Goal: Task Accomplishment & Management: Manage account settings

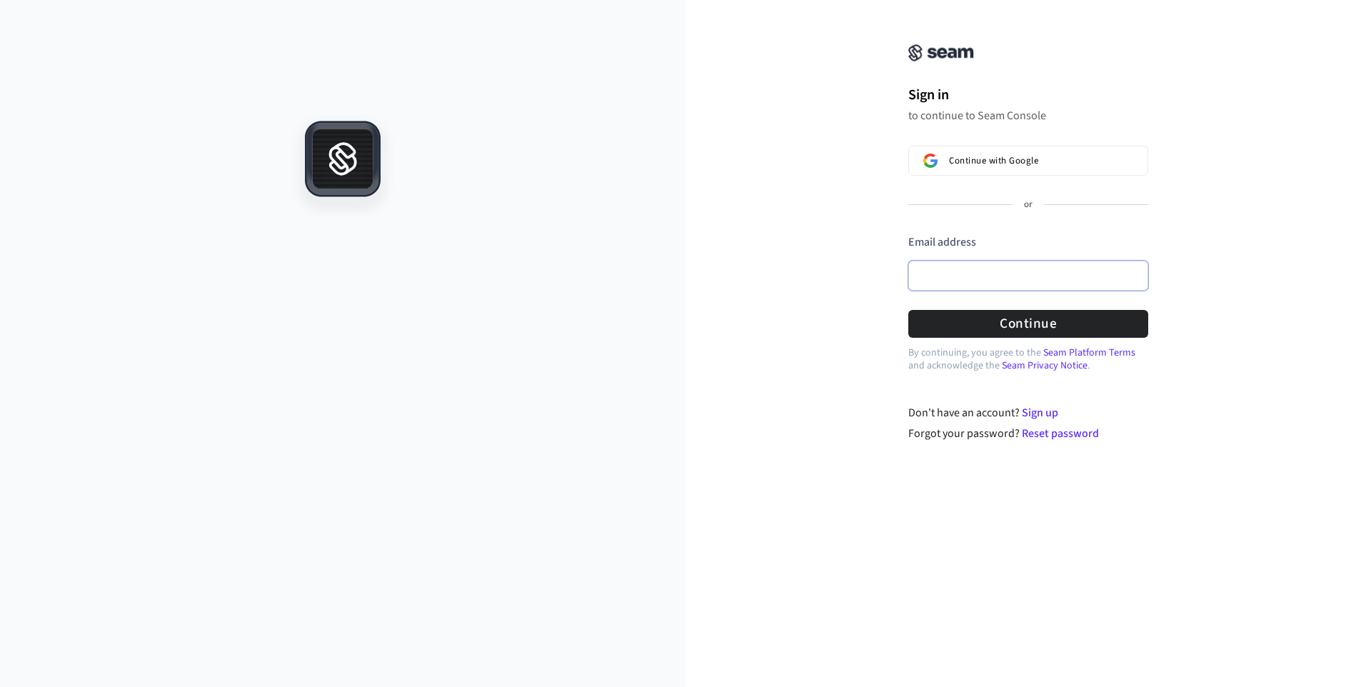
click at [972, 267] on input "Email address" at bounding box center [1028, 276] width 240 height 30
click at [967, 220] on div "Continue with Google or Email address Password Continue" at bounding box center [1028, 242] width 240 height 192
click at [972, 161] on span "Continue with Google" at bounding box center [993, 160] width 89 height 11
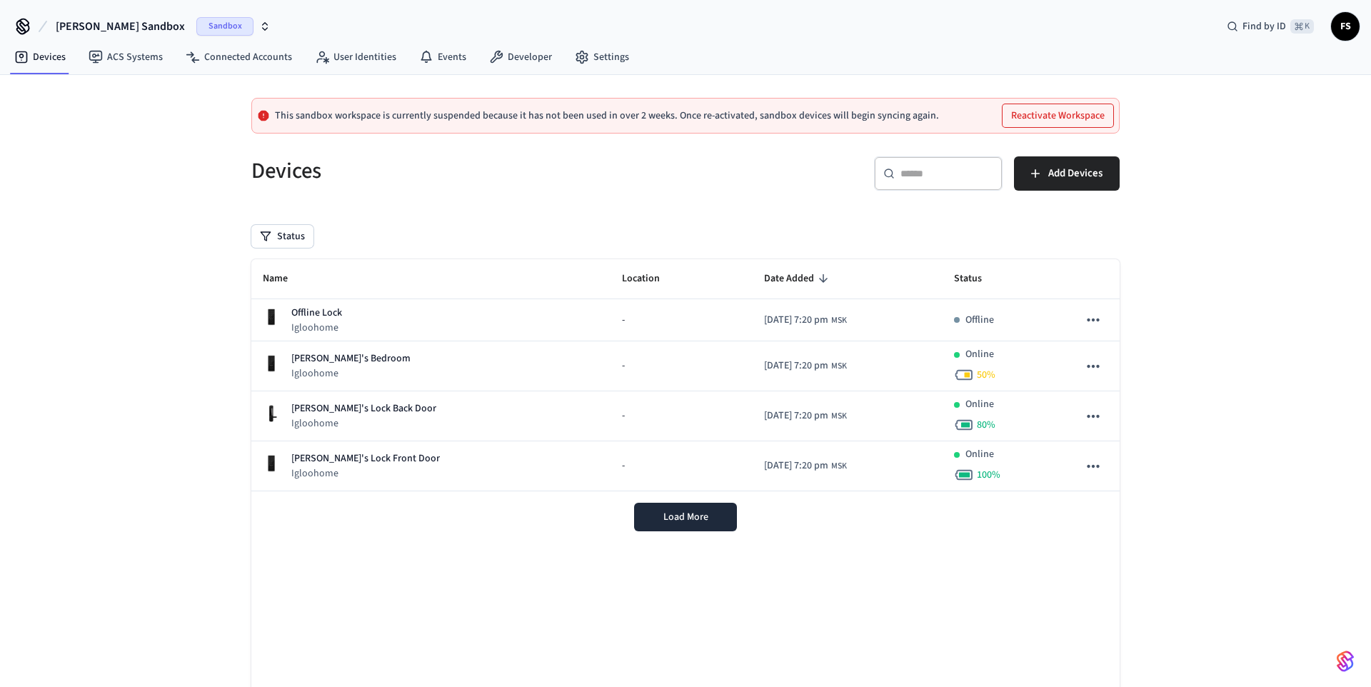
click at [121, 24] on span "Filipp's Sandbox" at bounding box center [120, 26] width 129 height 17
click at [71, 121] on div "VT Production" at bounding box center [119, 119] width 196 height 19
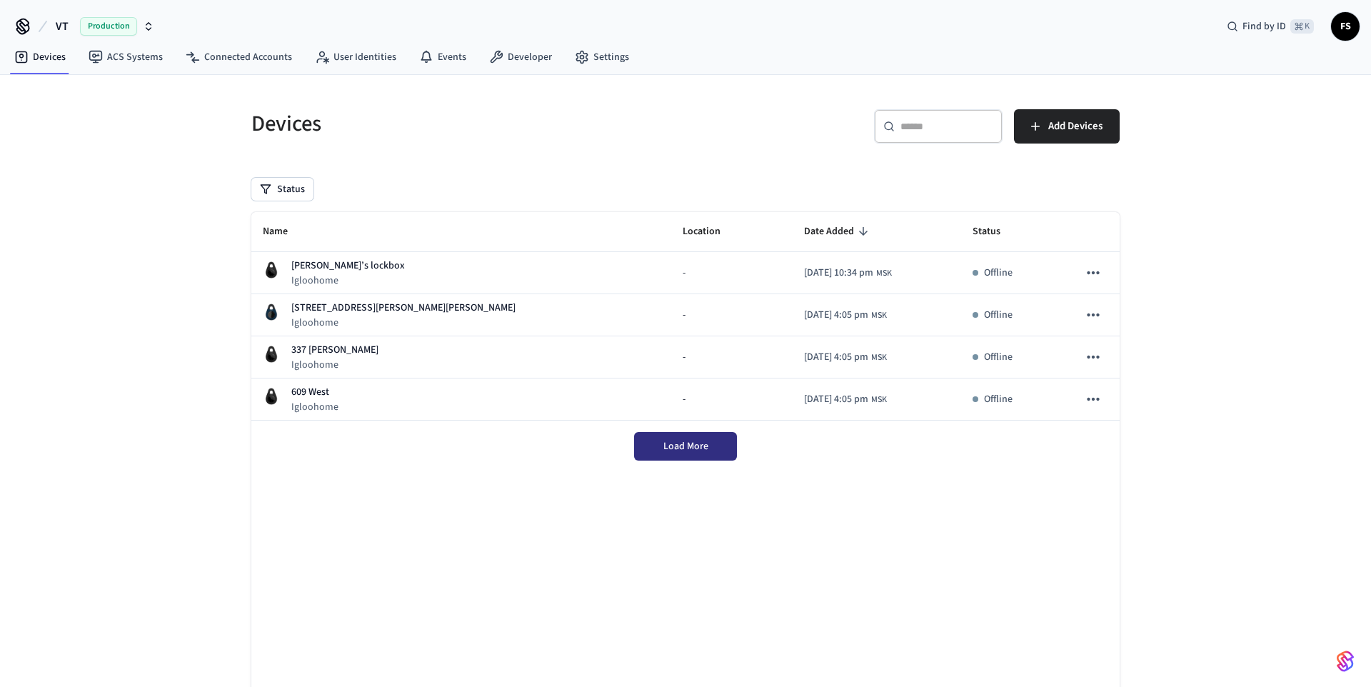
click at [689, 452] on span "Load More" at bounding box center [685, 446] width 45 height 14
click at [692, 448] on div "Load More" at bounding box center [685, 445] width 868 height 51
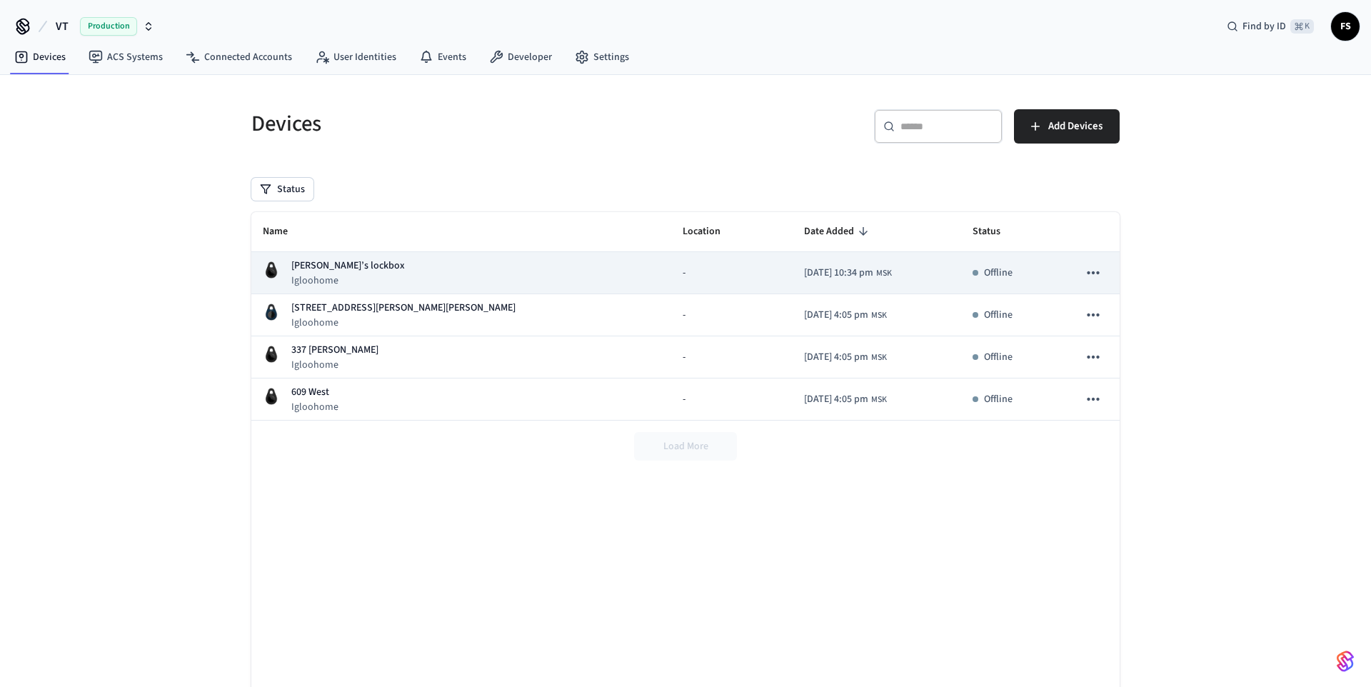
click at [390, 282] on div "Oleg’s lockbox Igloohome" at bounding box center [461, 272] width 397 height 29
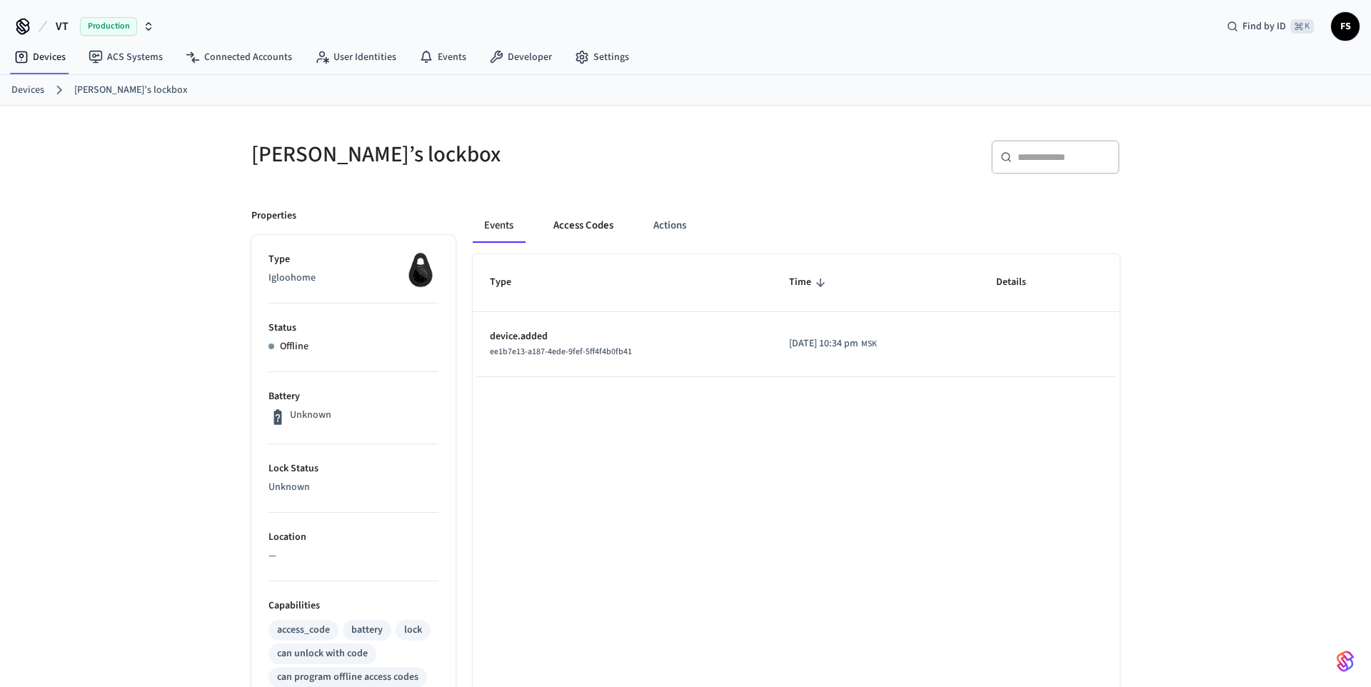
click at [601, 223] on button "Access Codes" at bounding box center [583, 225] width 83 height 34
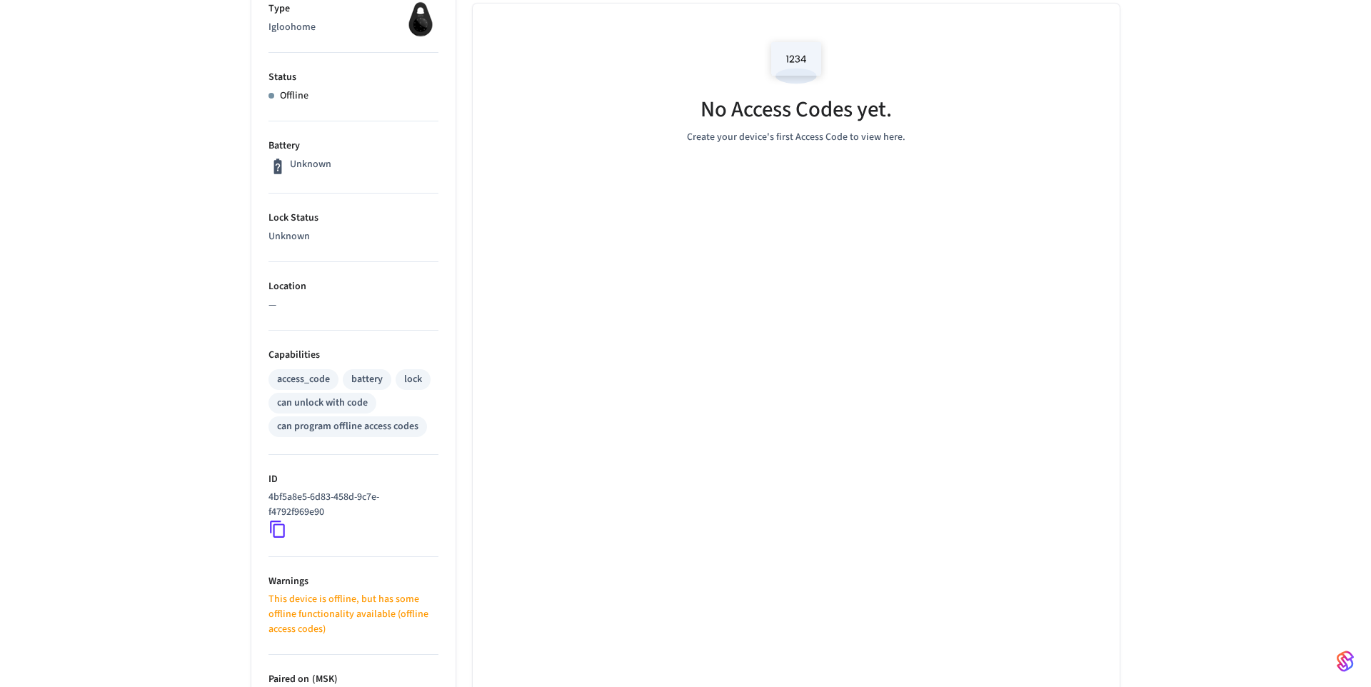
scroll to position [9, 0]
